Goal: Information Seeking & Learning: Compare options

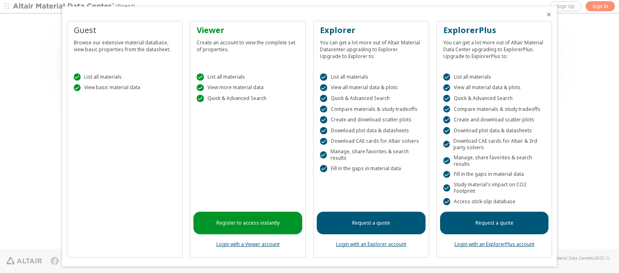
click at [546, 15] on icon "Close" at bounding box center [549, 14] width 6 height 6
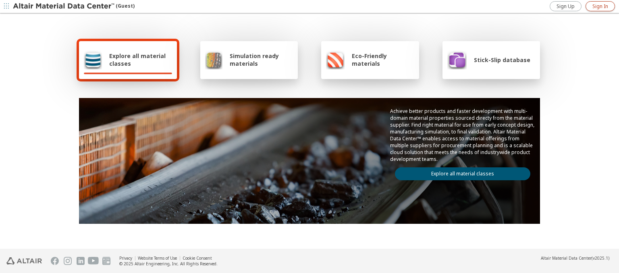
click at [600, 6] on span "Sign In" at bounding box center [601, 6] width 16 height 6
click at [64, 6] on img at bounding box center [64, 6] width 103 height 8
click at [138, 60] on span "Explore all material classes" at bounding box center [140, 59] width 63 height 15
click at [460, 172] on link "Explore all material classes" at bounding box center [463, 173] width 136 height 13
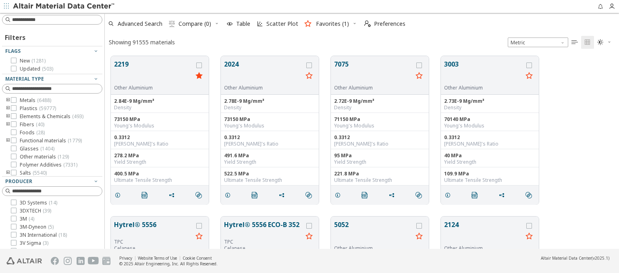
scroll to position [193, 508]
click at [200, 65] on icon "grid" at bounding box center [199, 66] width 6 height 6
click at [310, 65] on icon "grid" at bounding box center [309, 66] width 6 height 6
click at [195, 24] on span "Compare (2)" at bounding box center [195, 24] width 33 height 6
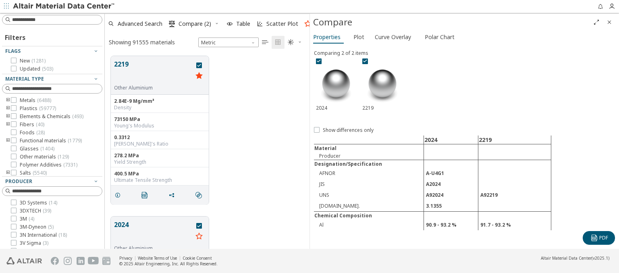
scroll to position [193, 198]
click at [393, 37] on span "Curve Overlay" at bounding box center [393, 37] width 36 height 13
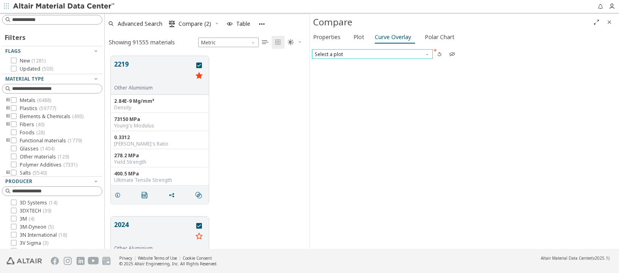
click at [372, 54] on span "Select a plot" at bounding box center [372, 54] width 121 height 10
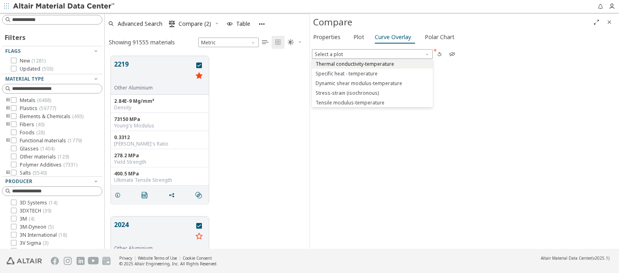
click at [372, 63] on span "Thermal conductivity-temperature" at bounding box center [355, 64] width 79 height 6
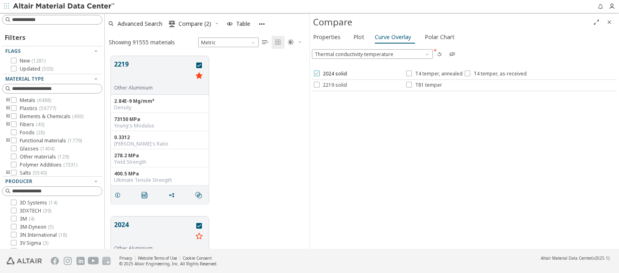
click at [330, 74] on span "2024 solid" at bounding box center [335, 74] width 24 height 6
click at [434, 74] on span "T4 temper, annealed" at bounding box center [439, 74] width 48 height 6
click at [494, 74] on span "T4 temper, as-received" at bounding box center [500, 74] width 53 height 6
click at [330, 85] on span "2219 solid" at bounding box center [335, 85] width 24 height 6
click at [424, 85] on span "T81 temper" at bounding box center [428, 85] width 27 height 6
